Goal: Find specific page/section: Find specific page/section

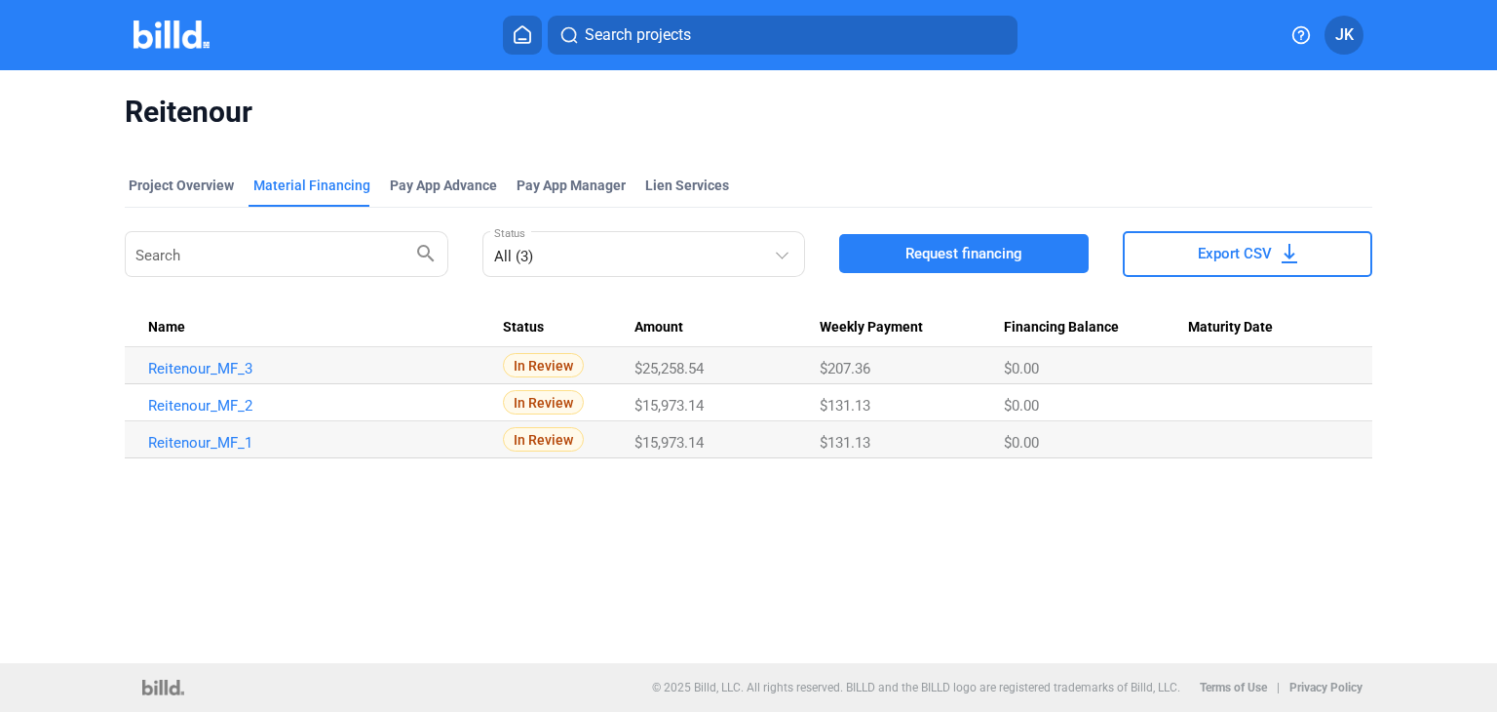
click at [173, 28] on img at bounding box center [172, 34] width 77 height 28
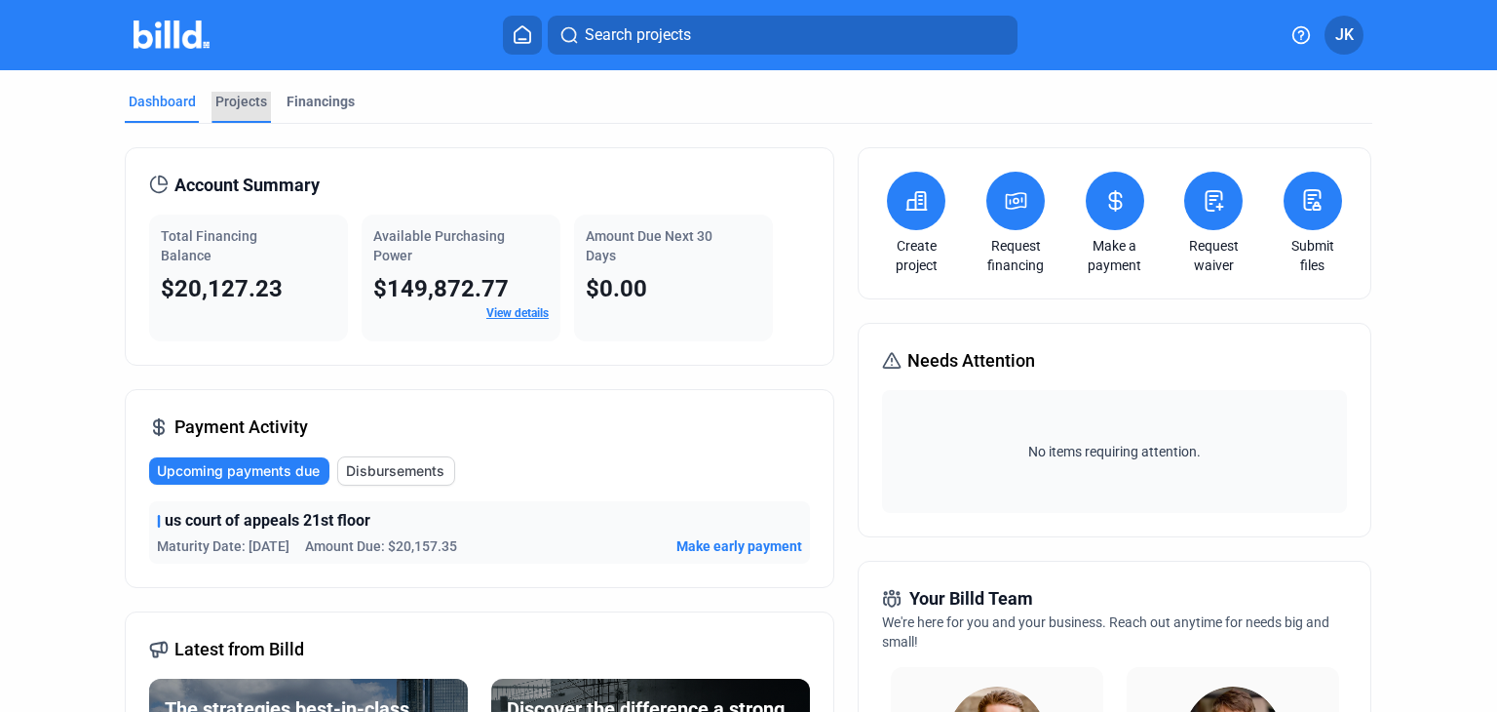
click at [222, 102] on div "Projects" at bounding box center [241, 101] width 52 height 19
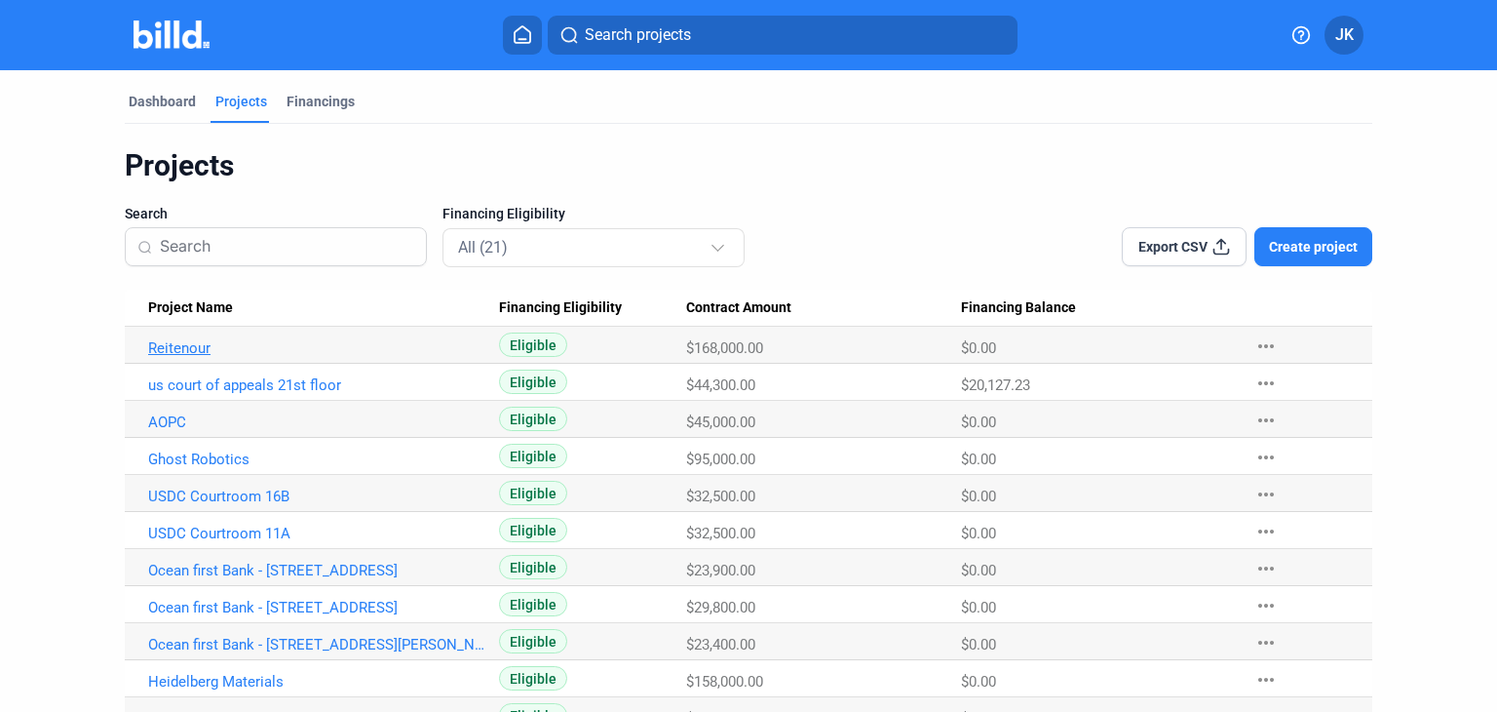
click at [181, 352] on link "Reitenour" at bounding box center [317, 348] width 338 height 18
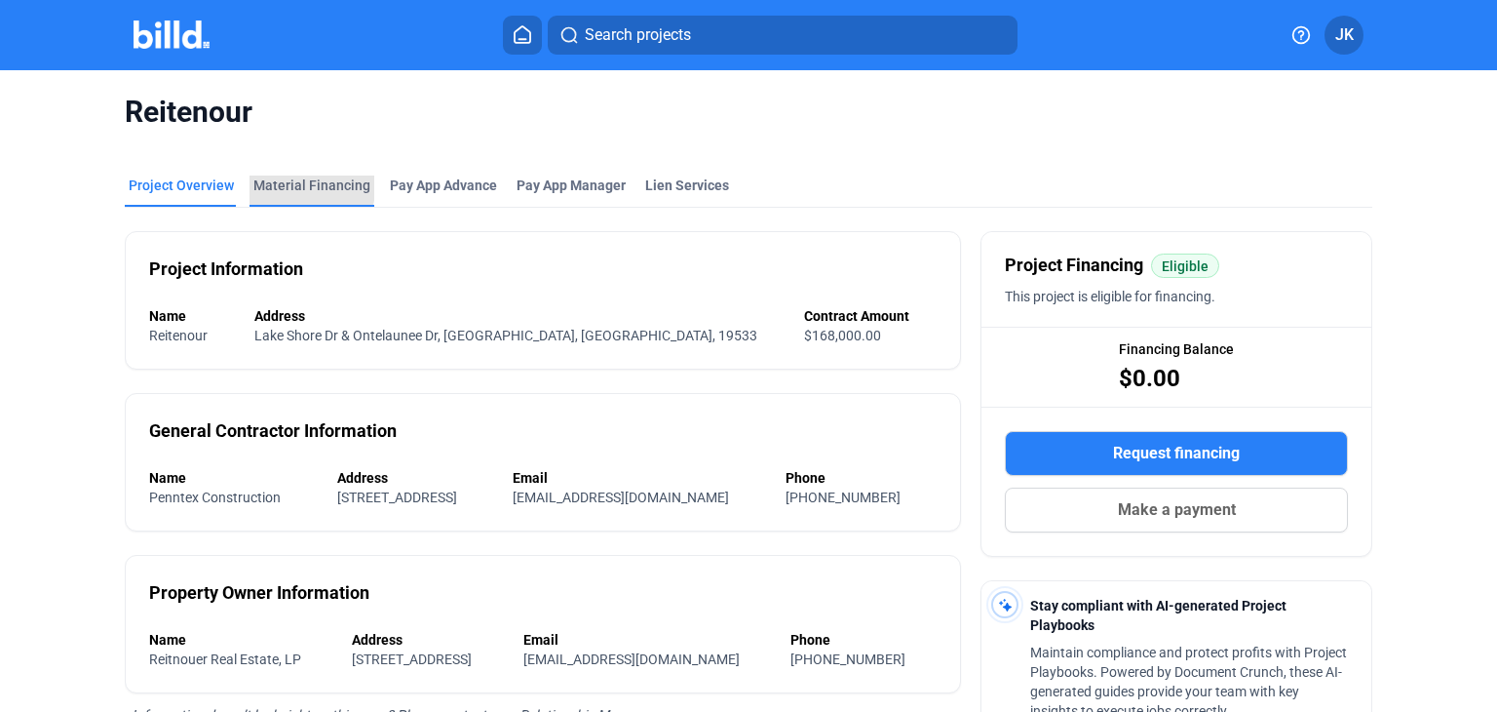
click at [304, 185] on div "Material Financing" at bounding box center [311, 184] width 117 height 19
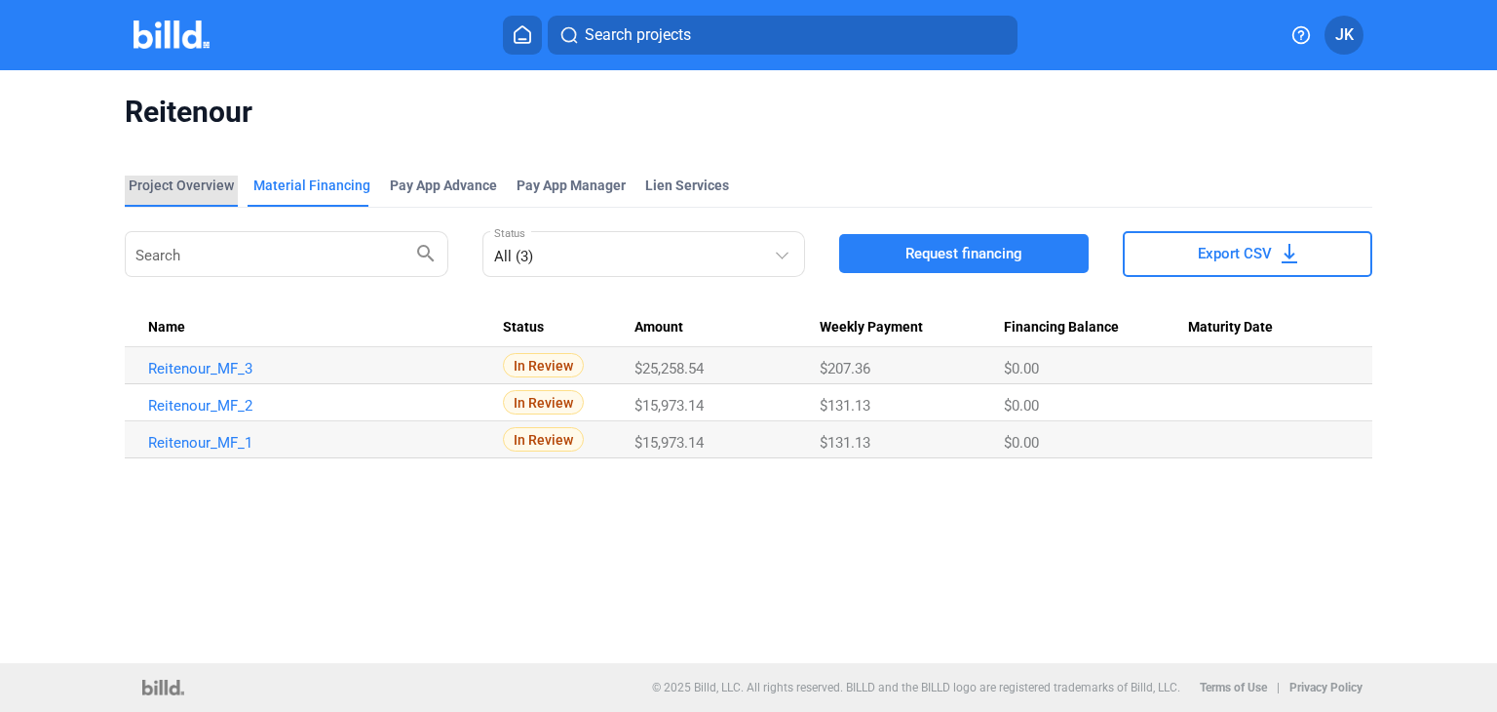
click at [187, 181] on div "Project Overview" at bounding box center [181, 184] width 105 height 19
